Goal: Information Seeking & Learning: Find contact information

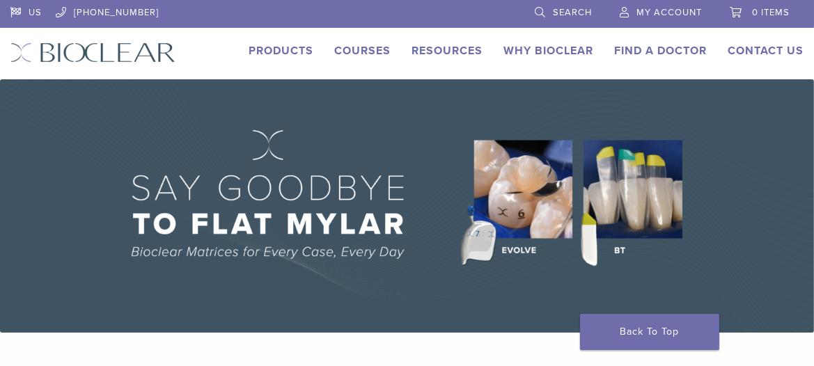
click at [665, 52] on link "Find A Doctor" at bounding box center [660, 51] width 93 height 14
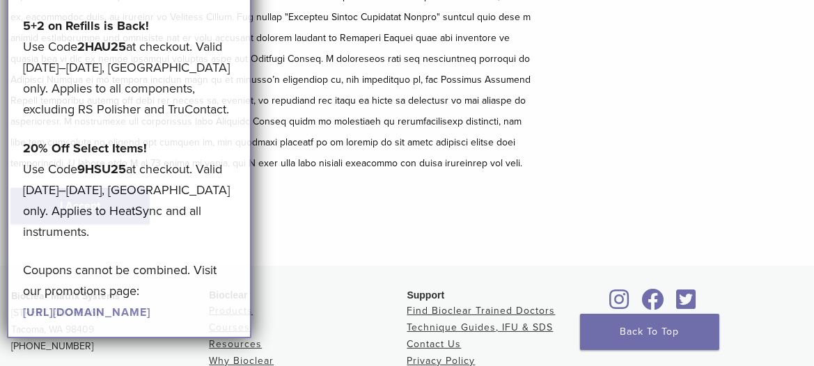
scroll to position [252, 0]
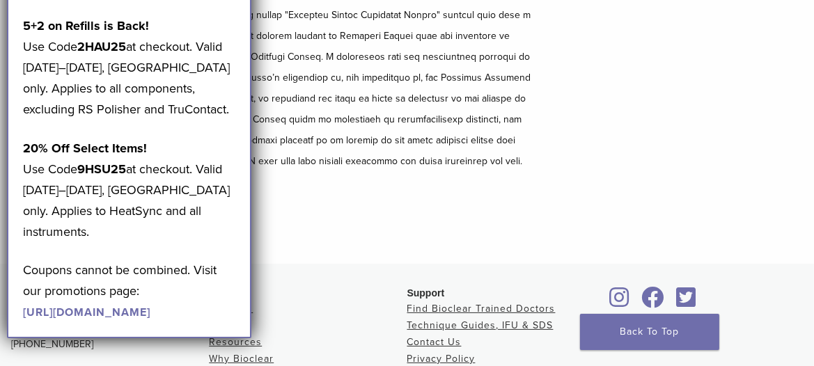
click at [353, 93] on p at bounding box center [271, 78] width 522 height 188
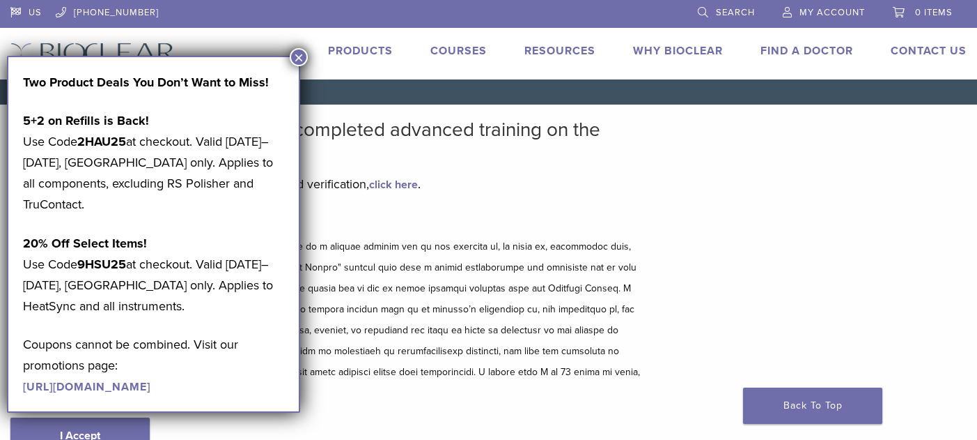
drag, startPoint x: 756, startPoint y: 1, endPoint x: 297, endPoint y: 54, distance: 461.6
click at [297, 54] on button "×" at bounding box center [299, 57] width 18 height 18
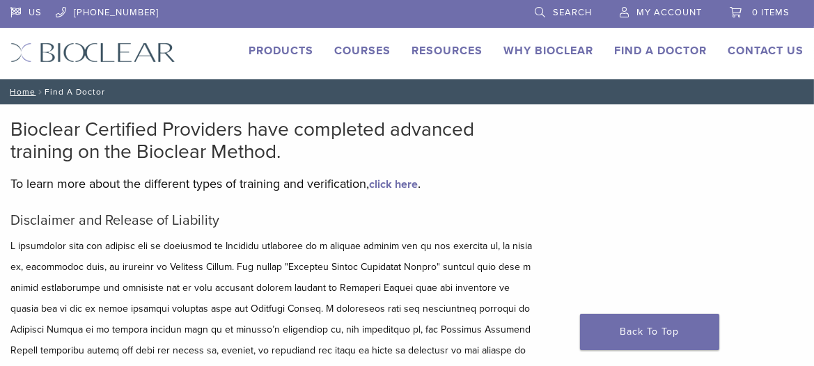
drag, startPoint x: 848, startPoint y: 1, endPoint x: 454, endPoint y: 171, distance: 429.4
click at [454, 171] on div "Bioclear Certified Providers have completed advanced training on the Bioclear M…" at bounding box center [271, 310] width 522 height 384
click at [664, 48] on link "Find A Doctor" at bounding box center [660, 51] width 93 height 14
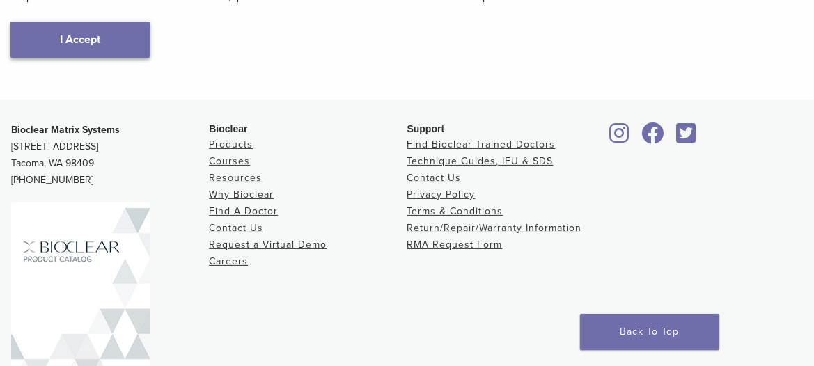
click at [88, 33] on link "I Accept" at bounding box center [79, 40] width 139 height 36
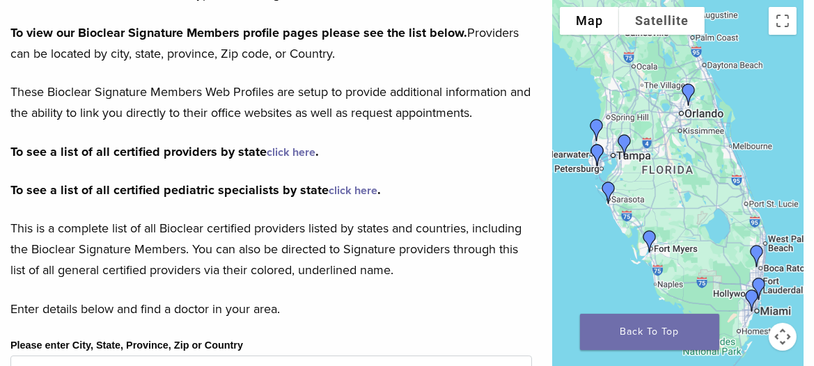
scroll to position [187, 0]
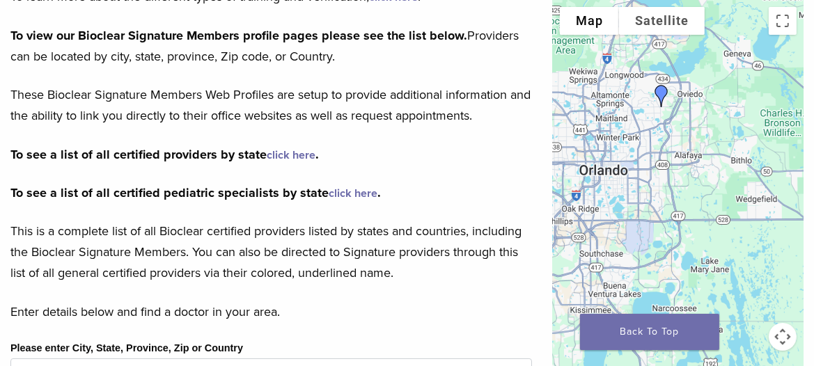
click at [660, 93] on img "Dr. Mary Isaacs" at bounding box center [661, 95] width 33 height 33
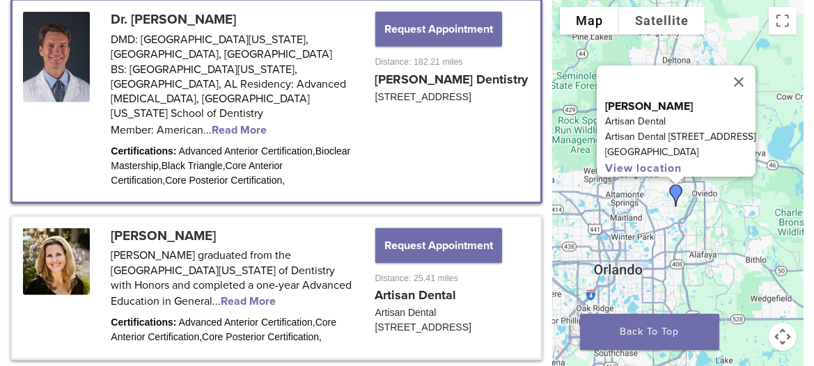
scroll to position [774, 0]
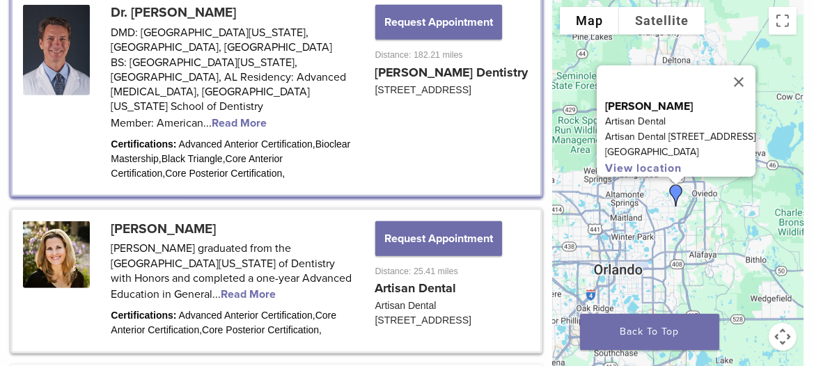
click at [185, 226] on link at bounding box center [277, 281] width 528 height 142
click at [183, 281] on link at bounding box center [277, 281] width 528 height 142
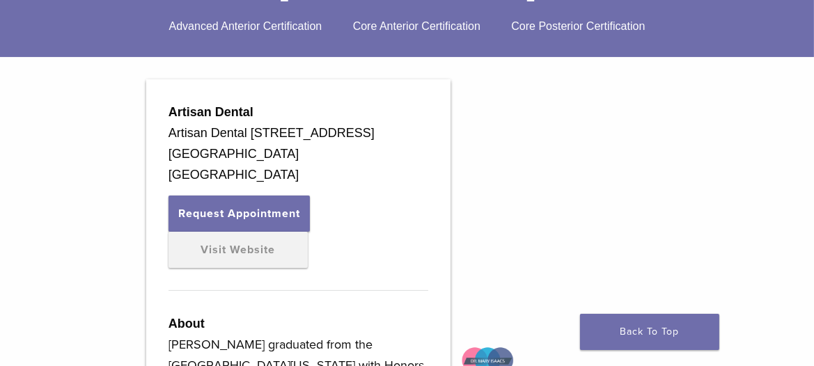
scroll to position [382, 0]
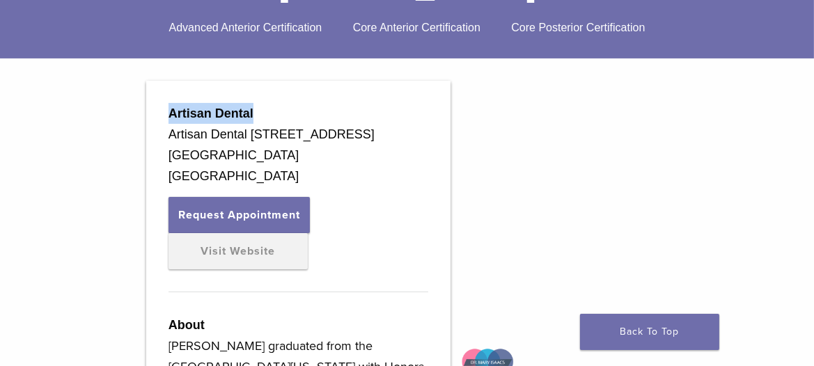
drag, startPoint x: 168, startPoint y: 117, endPoint x: 263, endPoint y: 113, distance: 95.5
click at [263, 113] on div "Artisan Dental" at bounding box center [299, 113] width 260 height 21
copy strong "Artisan Dental"
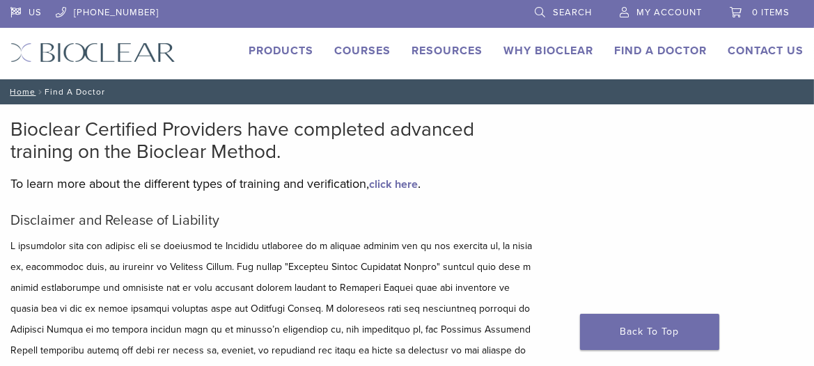
scroll to position [252, 0]
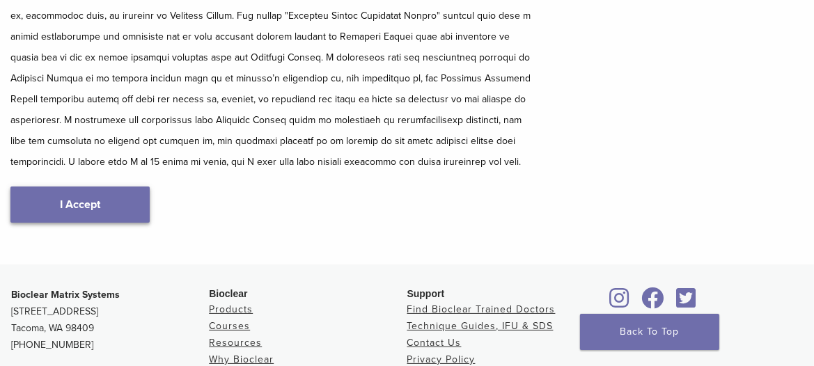
click at [118, 209] on link "I Accept" at bounding box center [79, 205] width 139 height 36
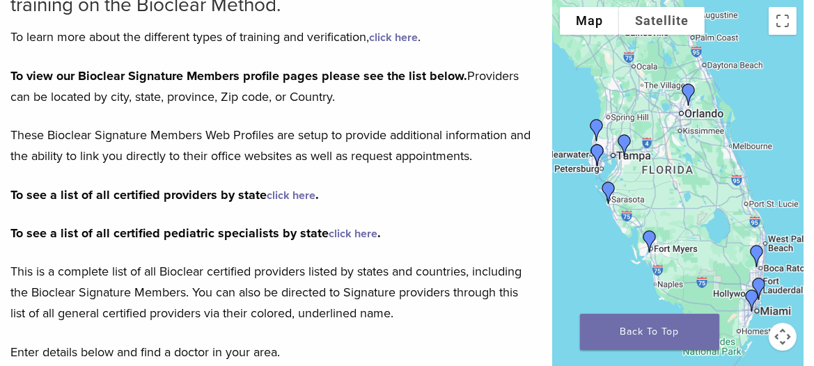
scroll to position [148, 0]
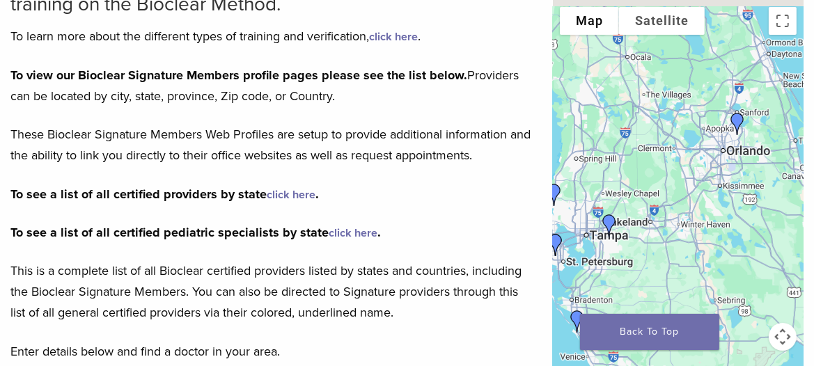
drag, startPoint x: 644, startPoint y: 197, endPoint x: 719, endPoint y: 262, distance: 98.8
click at [719, 262] on div at bounding box center [678, 209] width 251 height 418
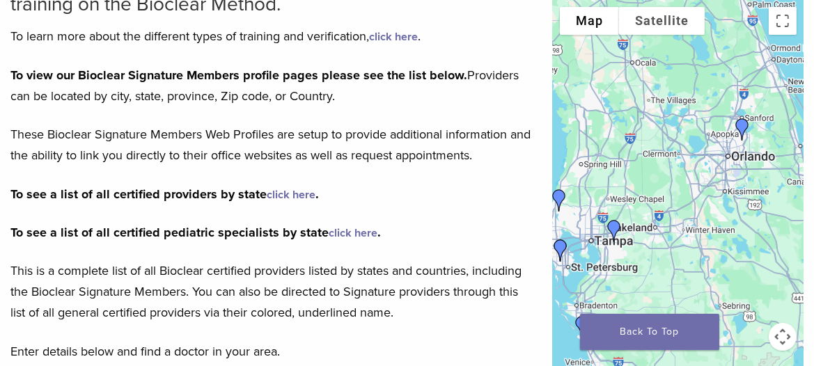
click at [292, 194] on link "click here" at bounding box center [291, 195] width 49 height 14
click at [615, 226] on img "Dr. Larry Saylor" at bounding box center [614, 231] width 33 height 33
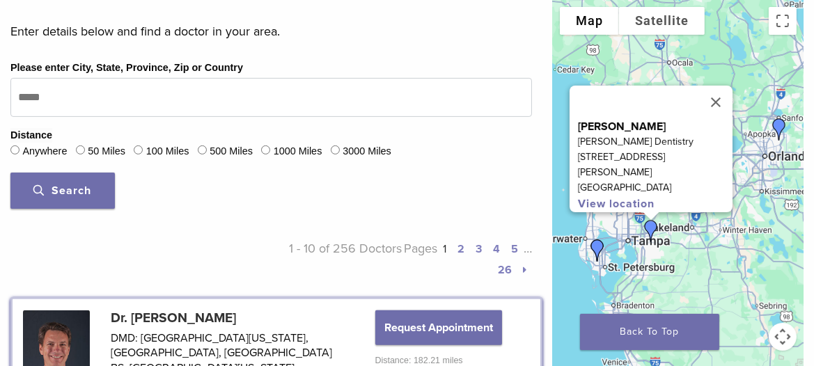
scroll to position [470, 0]
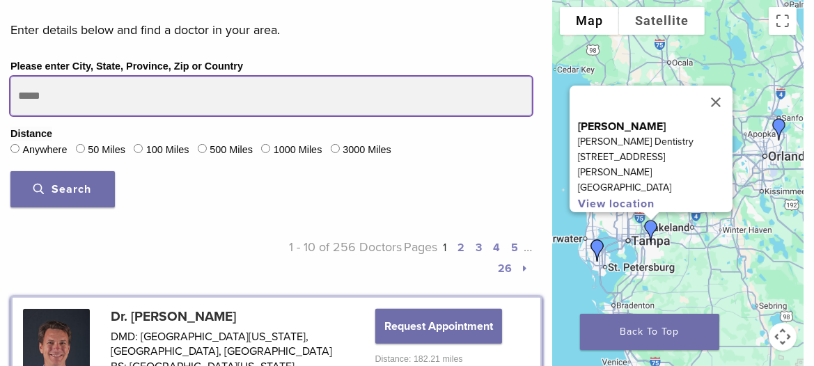
drag, startPoint x: 188, startPoint y: 91, endPoint x: 8, endPoint y: 84, distance: 180.6
click at [8, 84] on div "Please enter City, State, Province, Zip or Country Distance Anywhere 50 Miles 1…" at bounding box center [271, 138] width 543 height 160
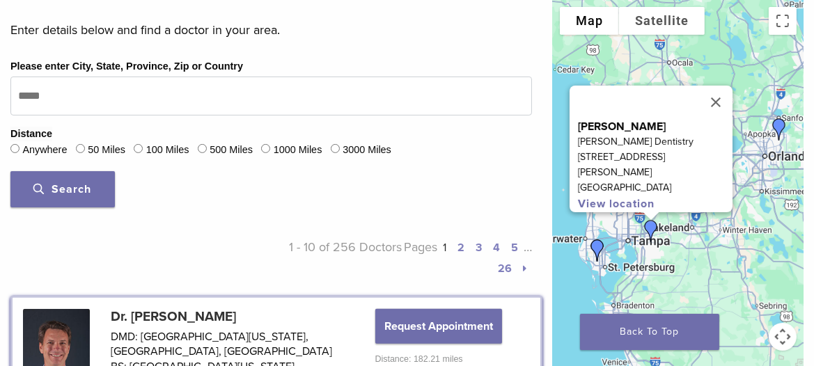
drag, startPoint x: 8, startPoint y: 84, endPoint x: 36, endPoint y: 102, distance: 33.2
click at [36, 102] on div "Please enter City, State, Province, Zip or Country Distance Anywhere 50 Miles 1…" at bounding box center [271, 138] width 543 height 160
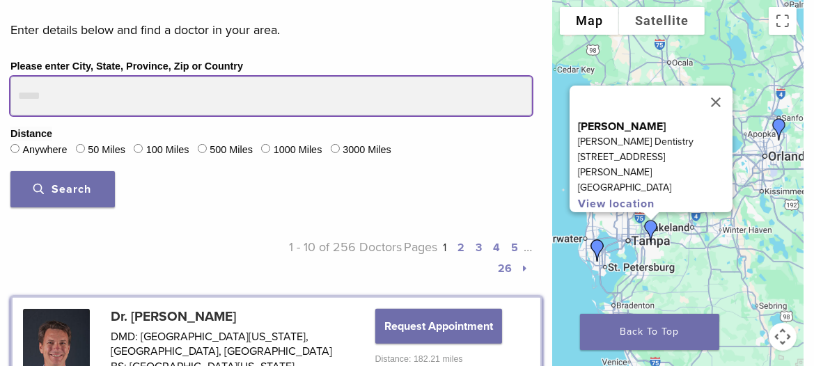
click at [36, 102] on input "Please enter City, State, Province, Zip or Country" at bounding box center [271, 96] width 522 height 39
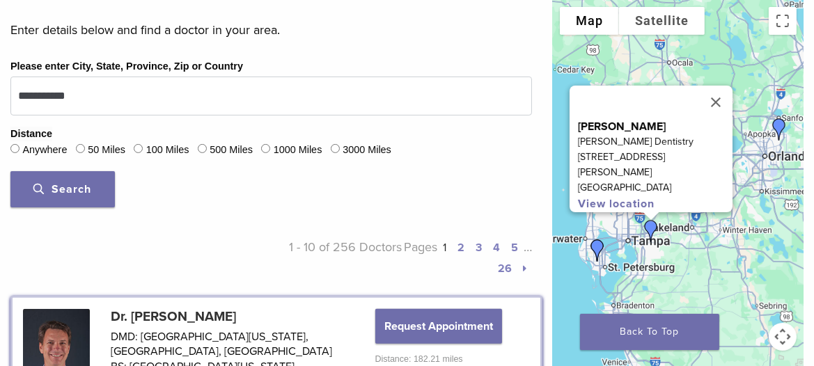
click at [71, 190] on span "Search" at bounding box center [63, 190] width 58 height 14
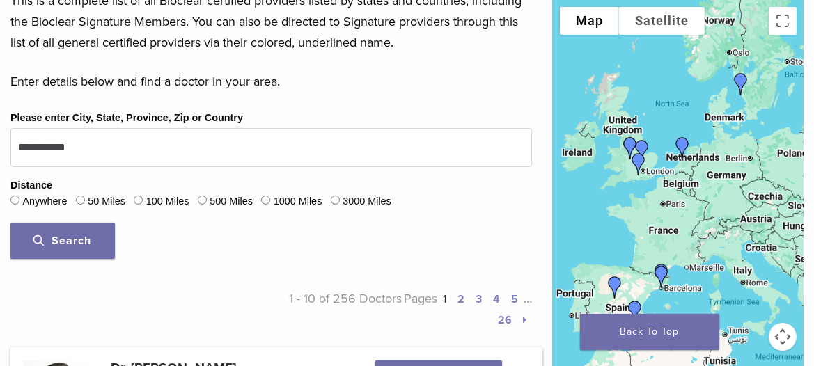
scroll to position [415, 0]
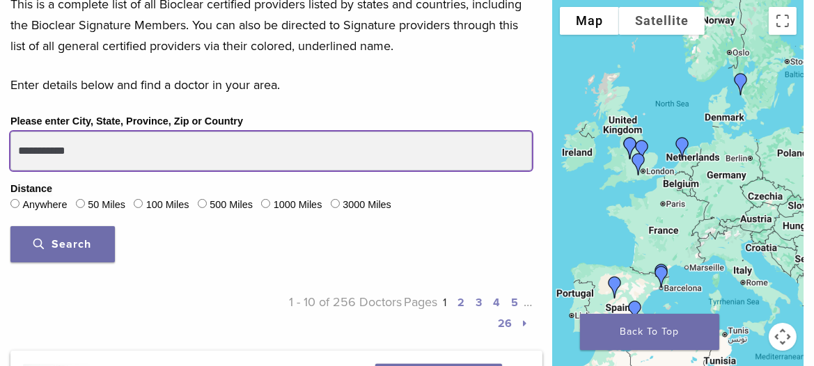
click at [180, 151] on input "**********" at bounding box center [271, 151] width 522 height 39
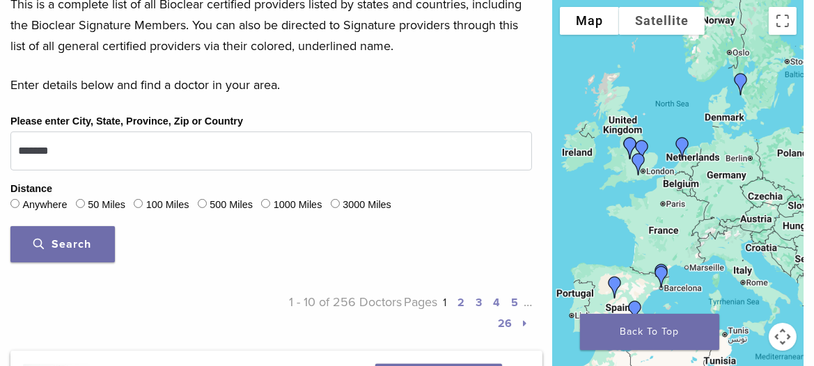
click at [107, 245] on button "Search" at bounding box center [62, 244] width 105 height 36
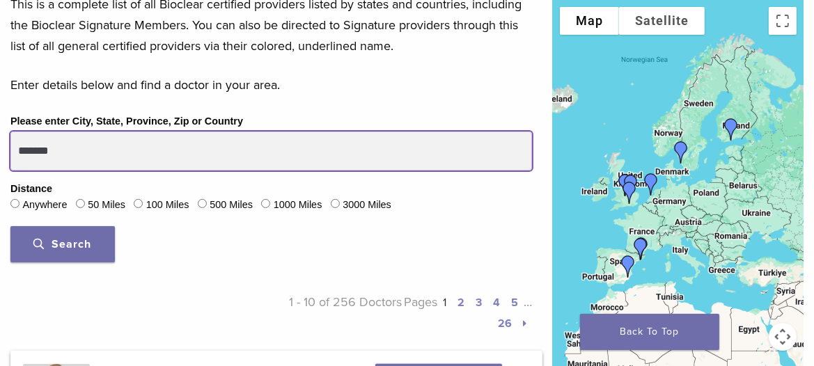
click at [114, 154] on input "*******" at bounding box center [271, 151] width 522 height 39
type input "**********"
click at [10, 226] on button "Search" at bounding box center [62, 244] width 105 height 36
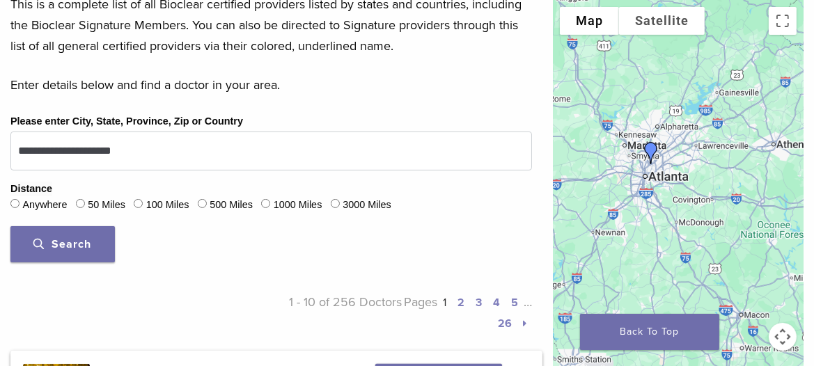
drag, startPoint x: 593, startPoint y: 131, endPoint x: 681, endPoint y: 214, distance: 120.7
click at [681, 214] on div at bounding box center [678, 209] width 251 height 418
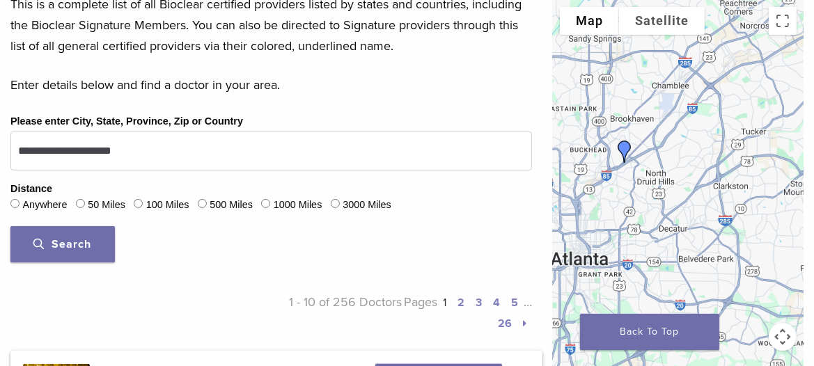
click at [622, 146] on img "Dr. Skip Dolt" at bounding box center [624, 151] width 33 height 33
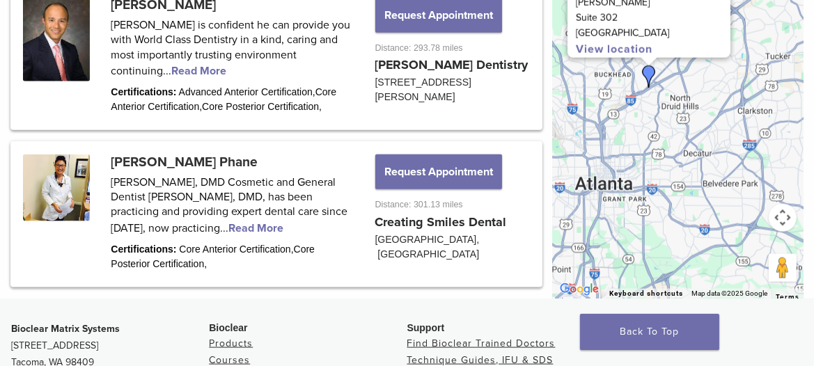
scroll to position [2062, 0]
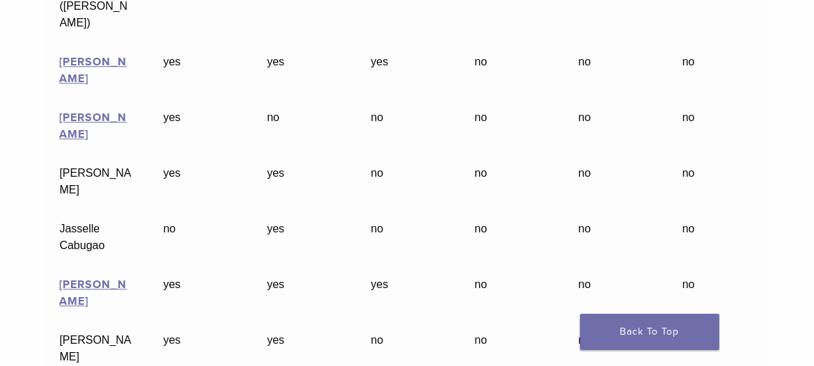
scroll to position [4462, 0]
